Goal: Task Accomplishment & Management: Use online tool/utility

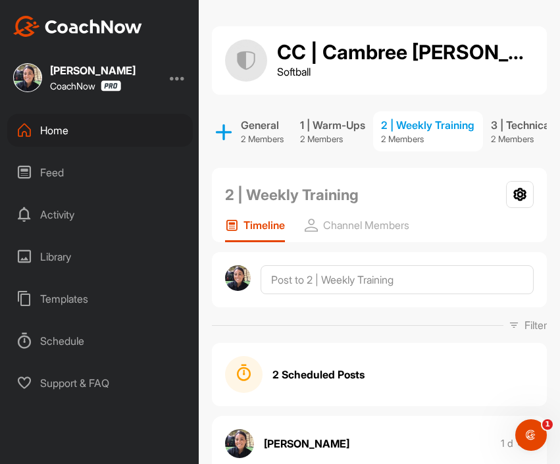
scroll to position [359, 0]
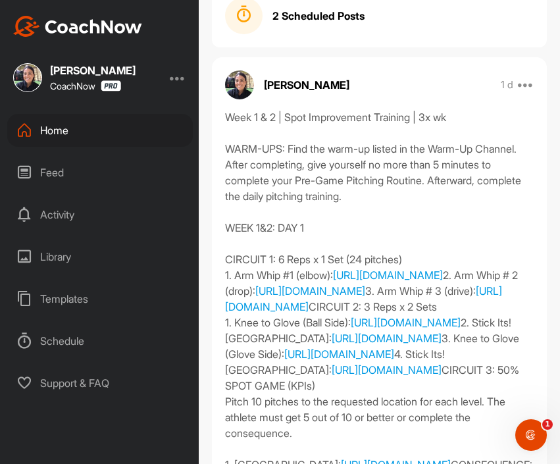
click at [84, 303] on div "Templates" at bounding box center [100, 298] width 186 height 33
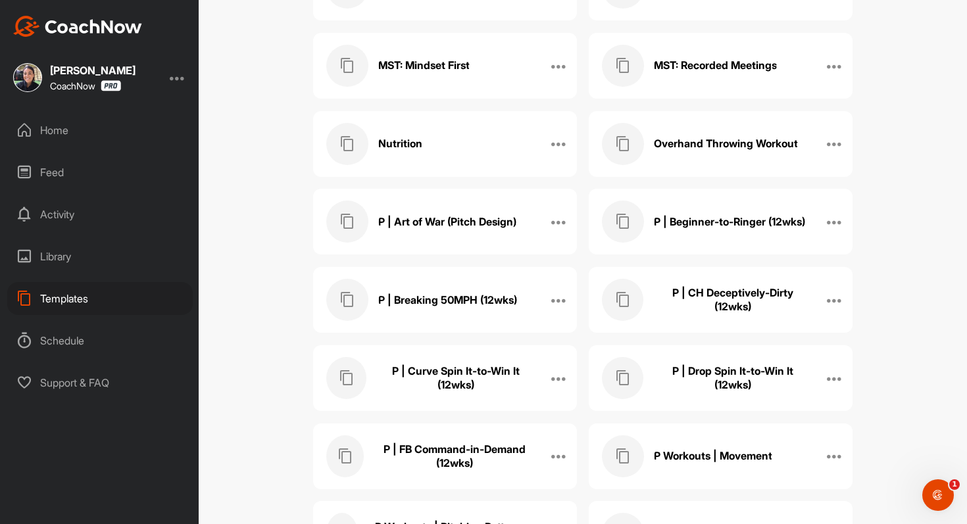
scroll to position [2411, 0]
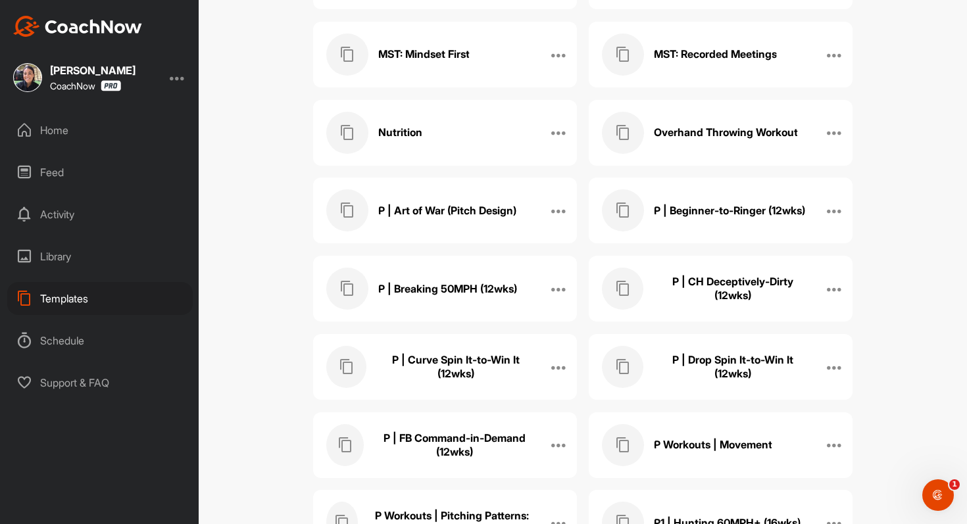
click at [470, 272] on div "P | Breaking 50MPH (12wks)" at bounding box center [431, 289] width 210 height 42
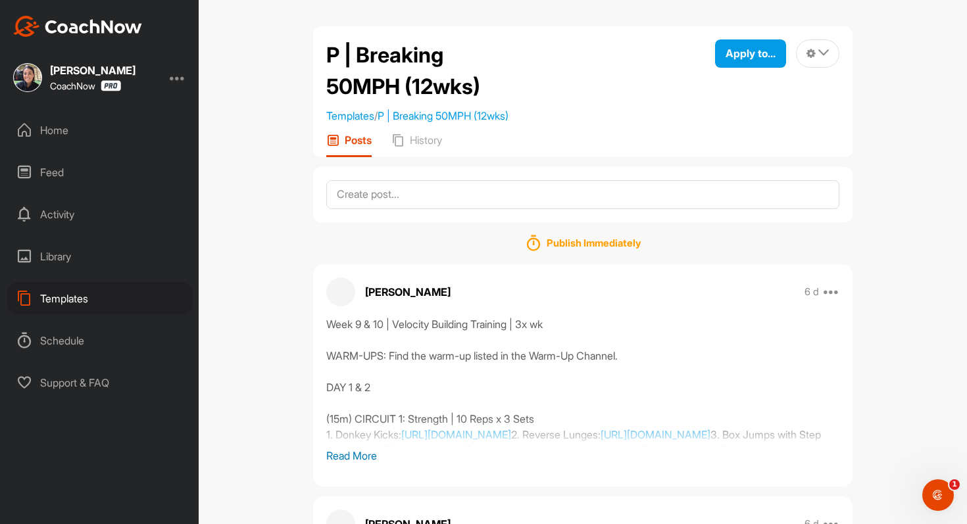
click at [363, 453] on p "Read More" at bounding box center [582, 456] width 513 height 16
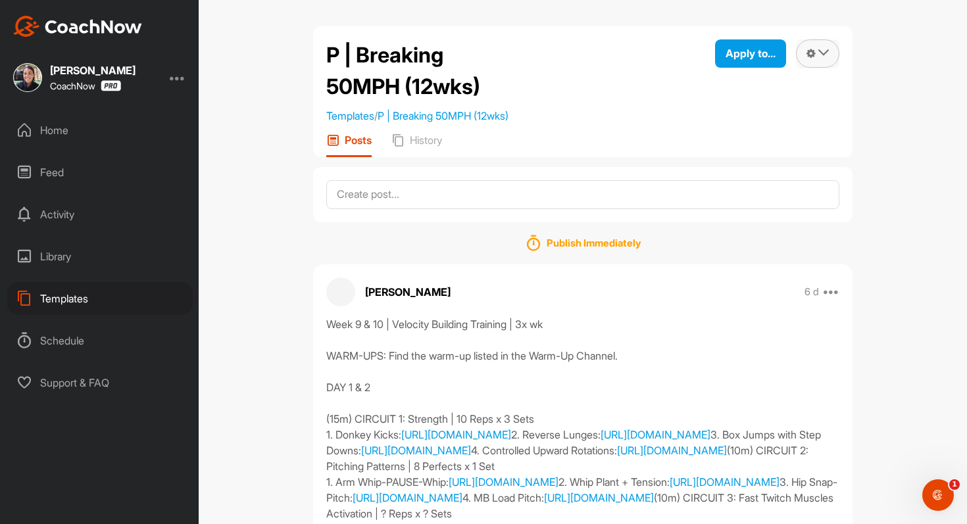
click at [559, 48] on icon at bounding box center [811, 53] width 9 height 11
click at [559, 169] on li "Reorder" at bounding box center [803, 172] width 72 height 41
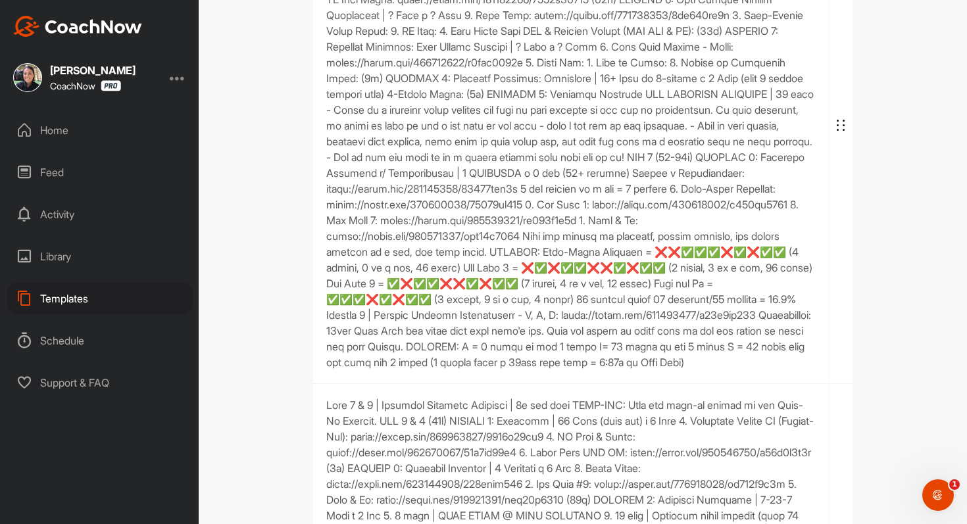
scroll to position [289, 0]
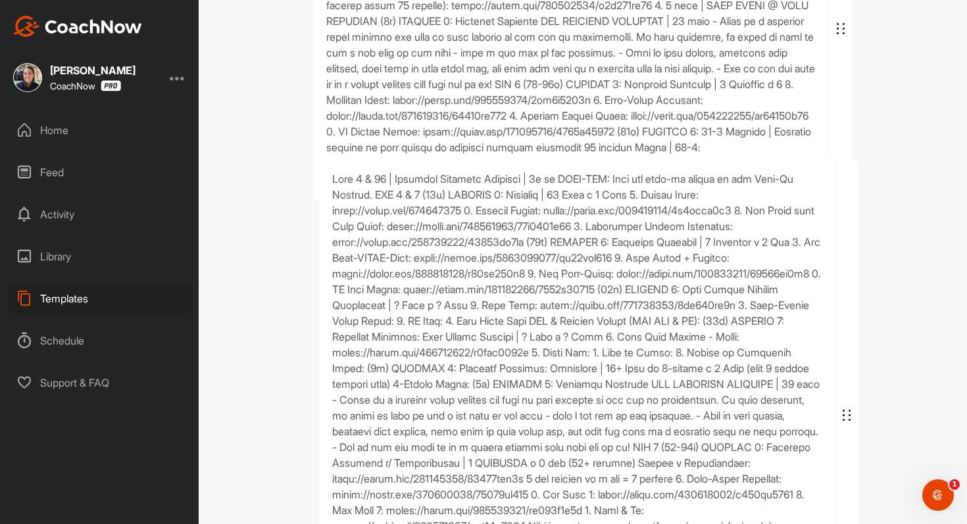
drag, startPoint x: 661, startPoint y: 218, endPoint x: 667, endPoint y: 524, distance: 305.4
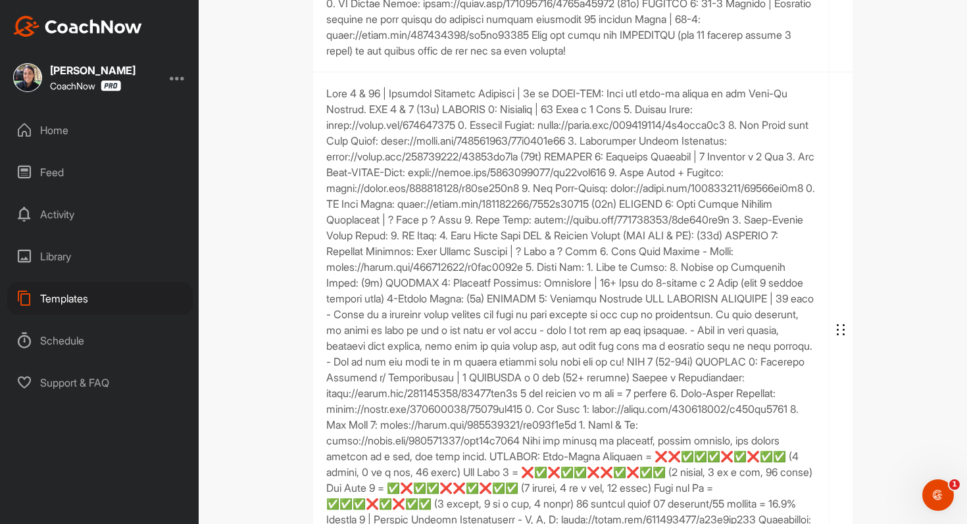
scroll to position [441, 0]
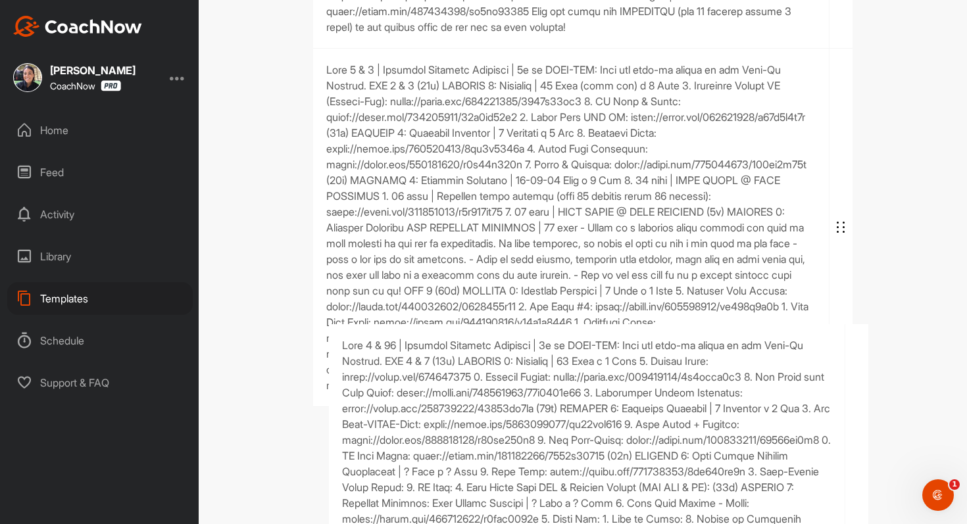
drag, startPoint x: 572, startPoint y: 241, endPoint x: 586, endPoint y: 524, distance: 282.6
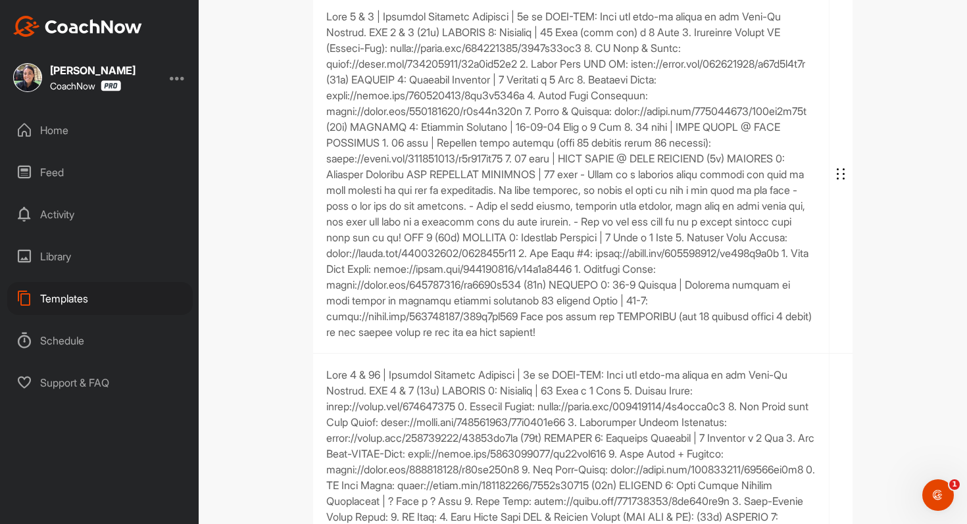
scroll to position [495, 0]
click at [559, 276] on span at bounding box center [571, 173] width 490 height 332
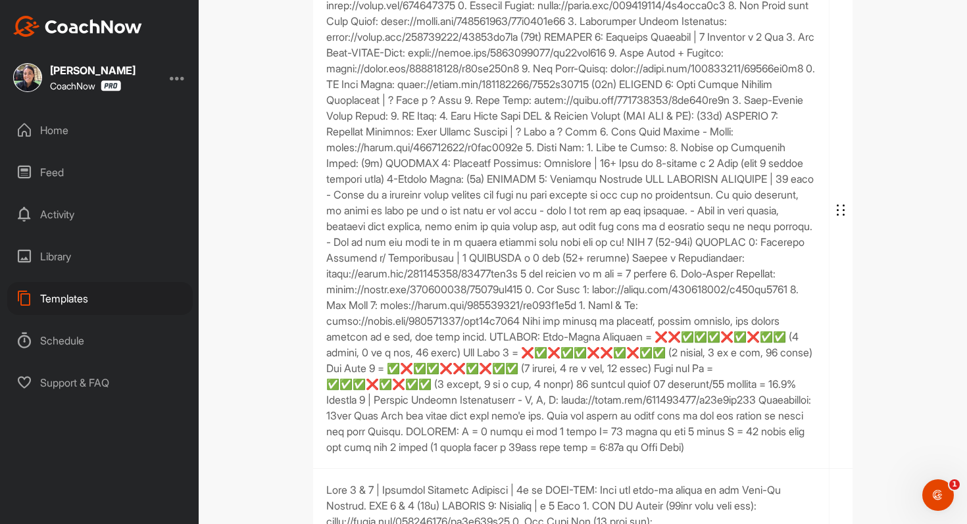
scroll to position [905, 0]
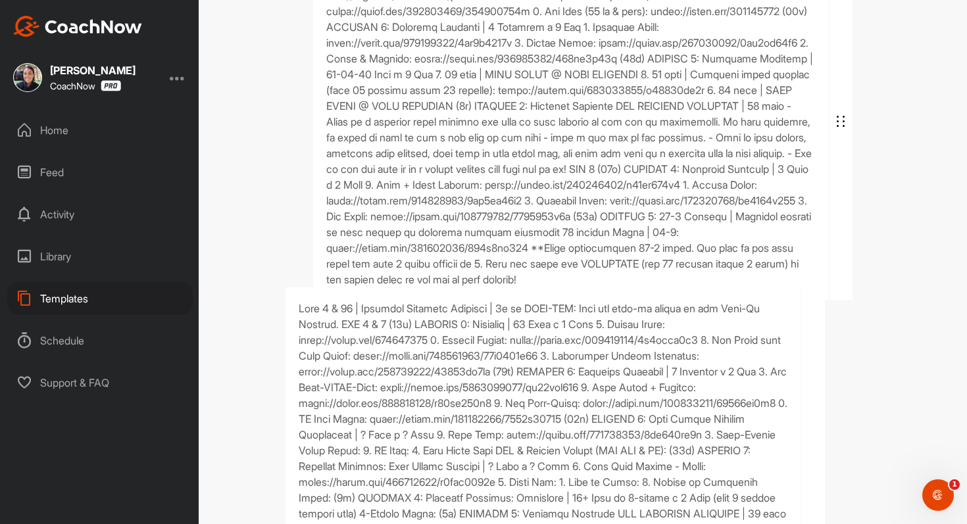
drag, startPoint x: 478, startPoint y: 172, endPoint x: 449, endPoint y: 524, distance: 352.6
click at [449, 463] on ul at bounding box center [583, 403] width 540 height 2325
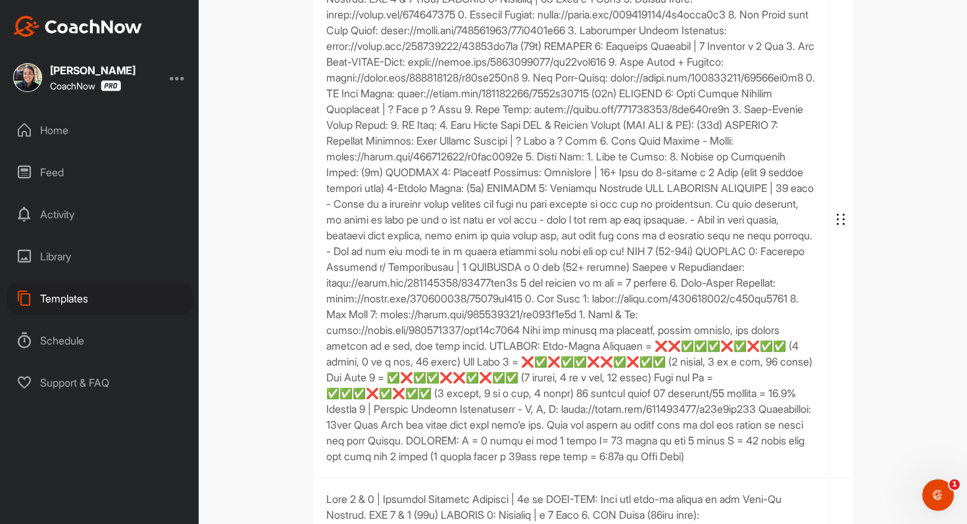
scroll to position [1247, 0]
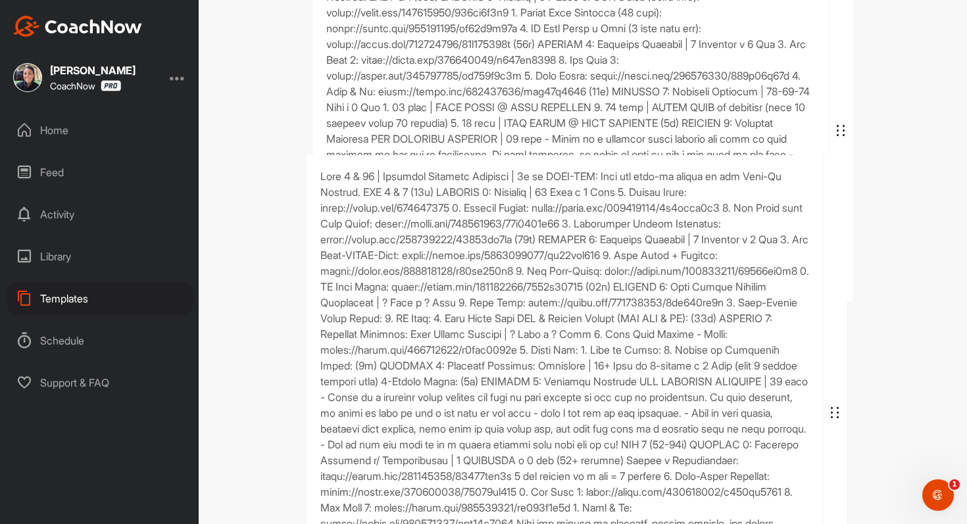
drag, startPoint x: 496, startPoint y: 322, endPoint x: 490, endPoint y: 524, distance: 201.4
click at [490, 463] on ul at bounding box center [583, 62] width 540 height 2325
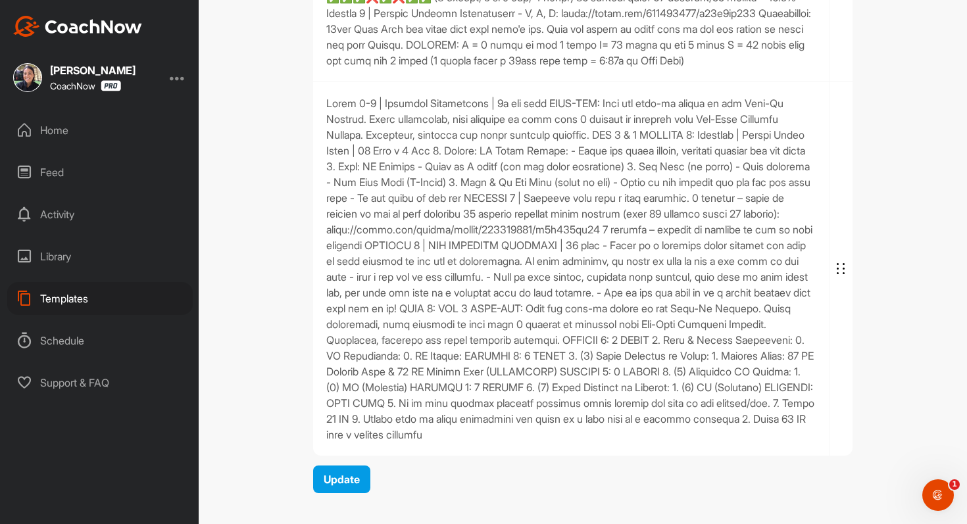
scroll to position [2126, 0]
click at [329, 463] on span "Update" at bounding box center [342, 479] width 36 height 13
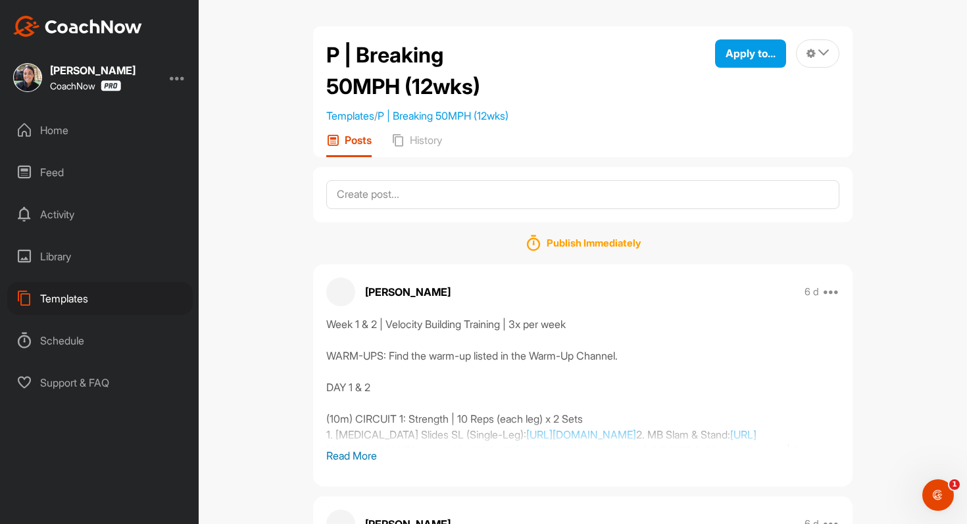
click at [357, 457] on p "Read More" at bounding box center [582, 456] width 513 height 16
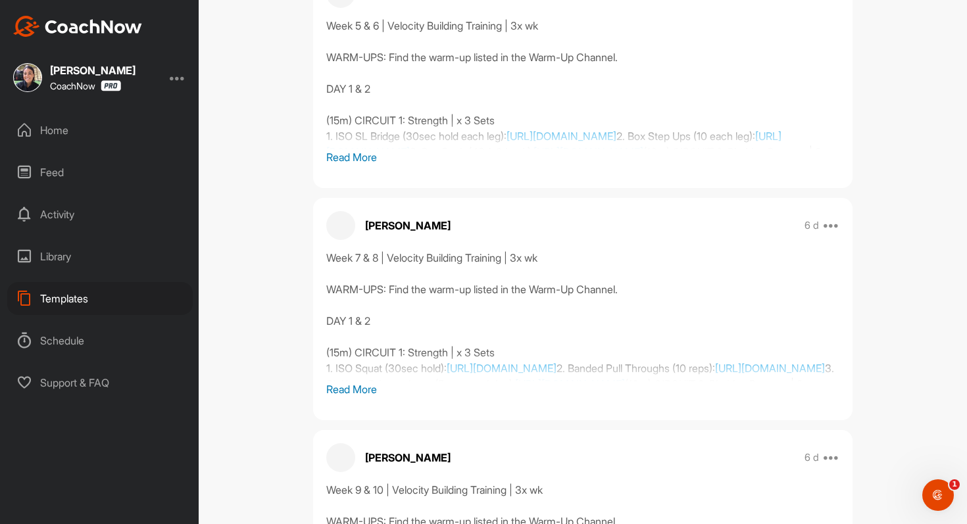
scroll to position [1106, 0]
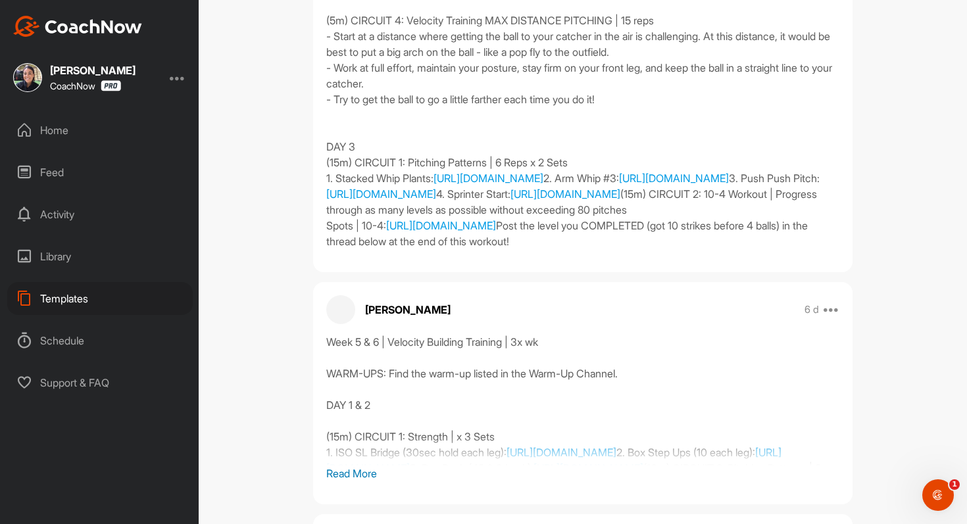
scroll to position [1128, 0]
